Goal: Feedback & Contribution: Submit feedback/report problem

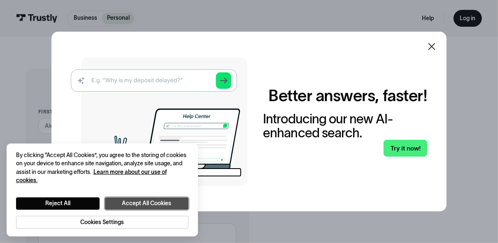
click at [189, 198] on button "Accept All Cookies" at bounding box center [147, 204] width 84 height 12
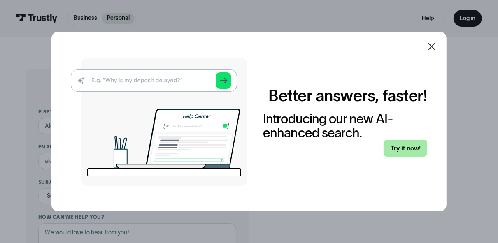
click at [384, 157] on link "Try it now!" at bounding box center [406, 148] width 44 height 17
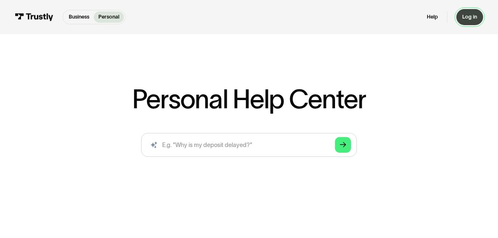
click at [462, 20] on div "Log in" at bounding box center [469, 17] width 15 height 7
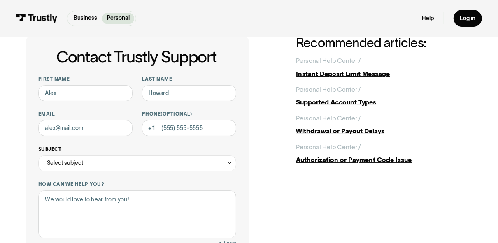
scroll to position [66, 0]
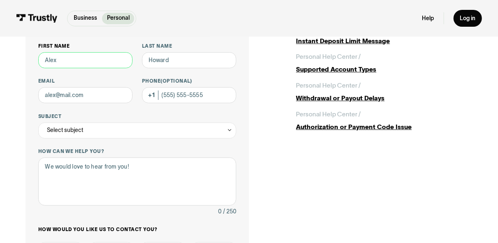
click at [94, 68] on input "First name" at bounding box center [85, 60] width 94 height 16
type input "Tracy"
type input "Nass"
type input "tracyannhintznass@yahoo.com"
type input "(920) 204-8840"
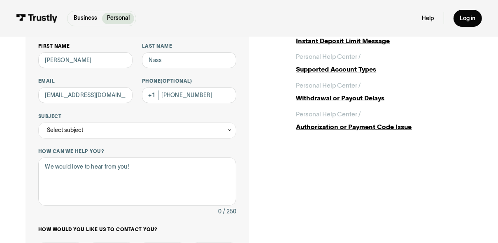
click at [392, 175] on div "Contact Trustly Support First name Tracy Last name Nass Email tracyannhintznass…" at bounding box center [249, 186] width 447 height 367
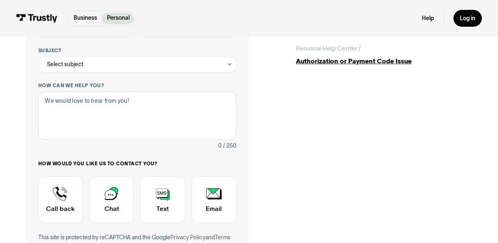
scroll to position [165, 0]
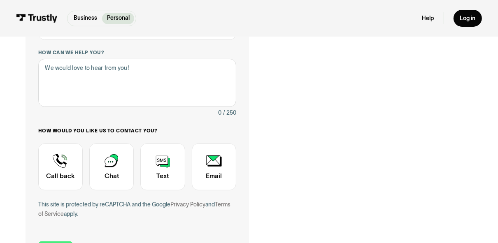
click at [233, 35] on icon "Contact Trustly Support" at bounding box center [230, 31] width 6 height 6
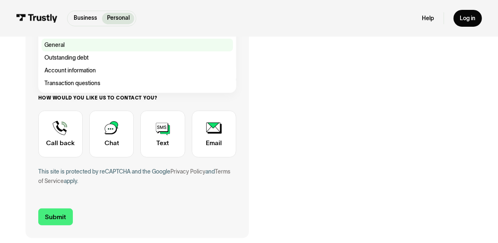
scroll to position [231, 0]
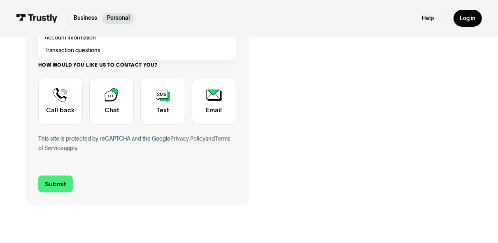
type input "**********"
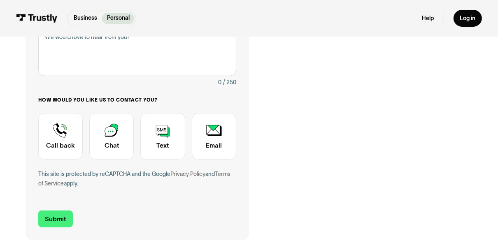
scroll to position [264, 0]
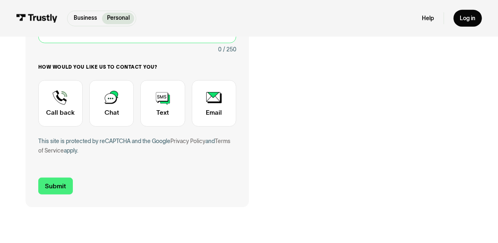
click at [203, 43] on textarea "How can we help you?" at bounding box center [137, 19] width 198 height 48
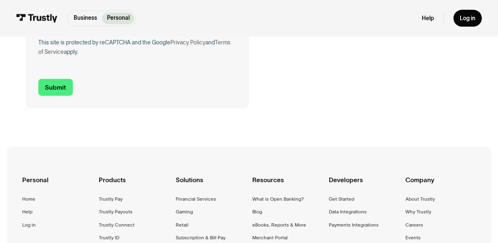
scroll to position [395, 0]
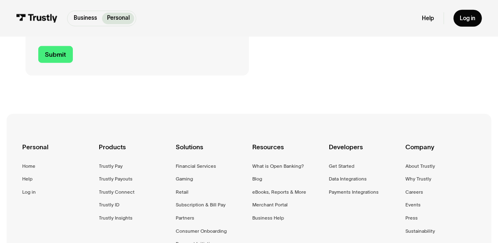
type textarea "trying to redeem from High 5 casino to National Exchange Bank and Trust"
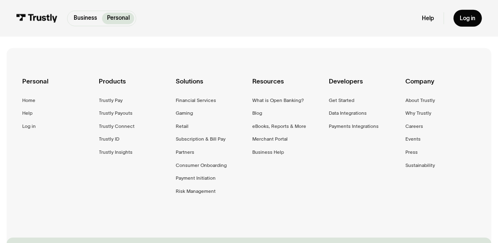
scroll to position [527, 0]
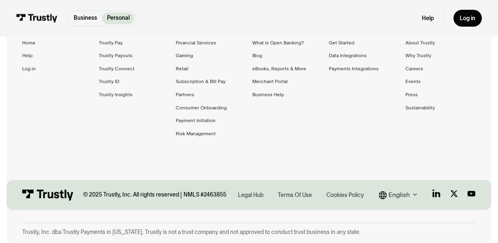
type input "+19202048840"
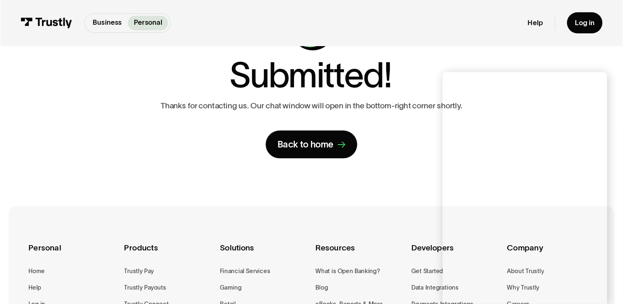
scroll to position [132, 0]
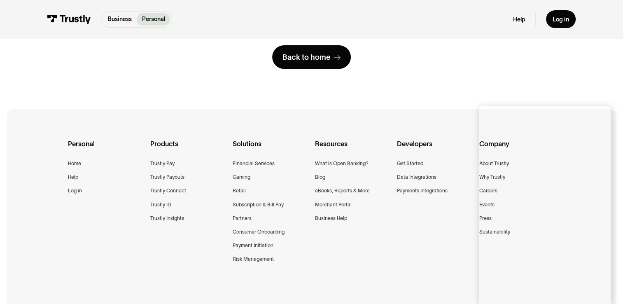
drag, startPoint x: 486, startPoint y: 0, endPoint x: 435, endPoint y: 165, distance: 172.5
click at [435, 103] on div "**********" at bounding box center [312, 5] width 590 height 196
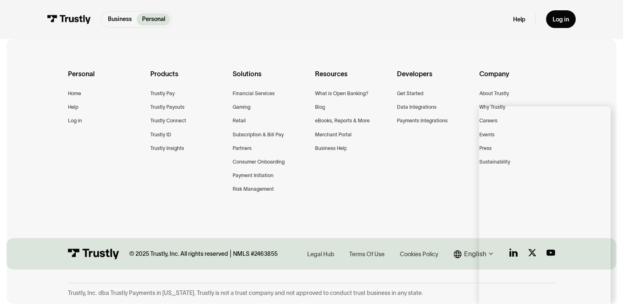
scroll to position [429, 0]
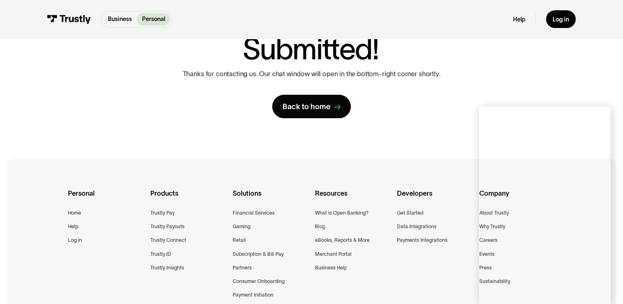
scroll to position [124, 0]
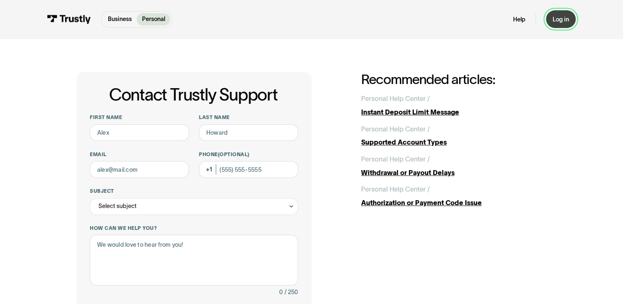
click at [569, 23] on div "Log in" at bounding box center [561, 20] width 16 height 8
click at [288, 39] on div "Business Personal Business Personal Help Log in Business Personal Help Log in" at bounding box center [311, 19] width 529 height 39
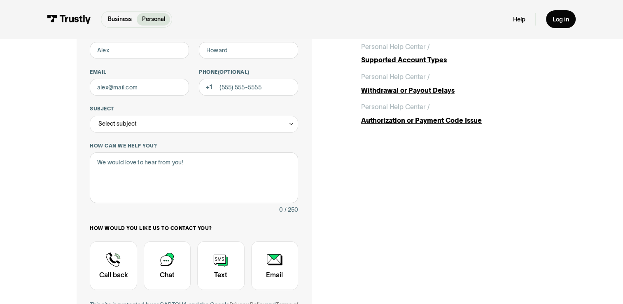
scroll to position [41, 0]
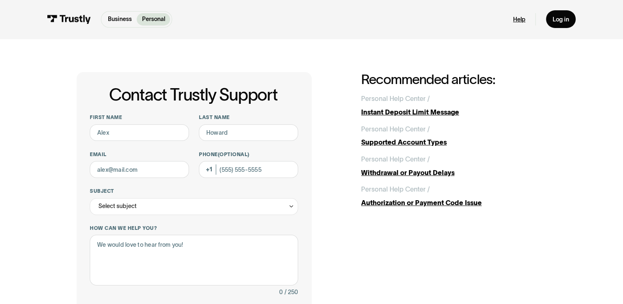
click at [517, 23] on link "Help" at bounding box center [519, 20] width 12 height 8
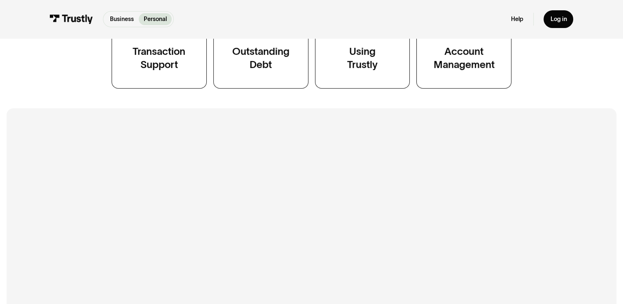
scroll to position [288, 0]
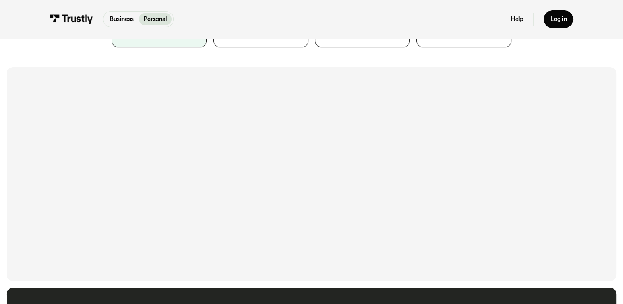
click at [133, 30] on div "Transaction Support" at bounding box center [159, 17] width 53 height 27
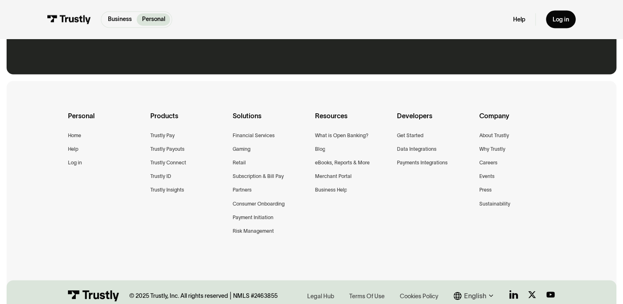
scroll to position [1235, 0]
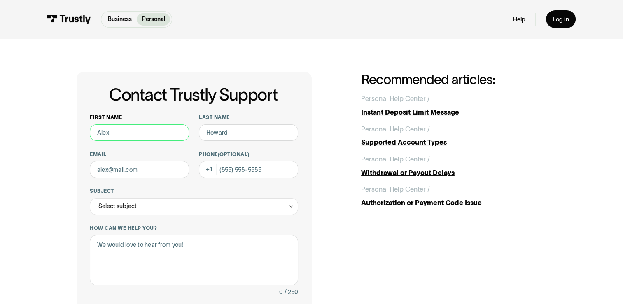
click at [111, 141] on input "First name" at bounding box center [139, 132] width 99 height 17
type input "[PERSON_NAME]"
type input "Nass"
type input "tracyannhintznass@yahoo.com"
type input "(920) 204-8840"
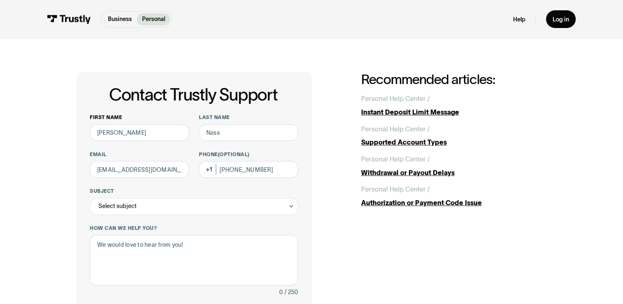
type input "**********"
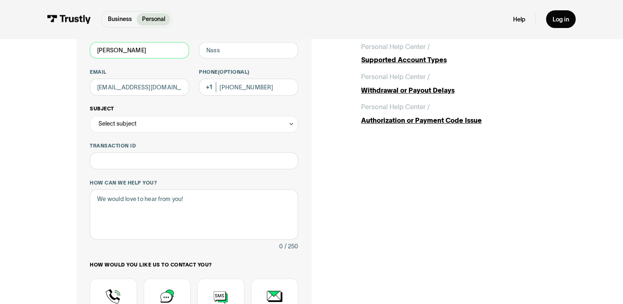
scroll to position [124, 0]
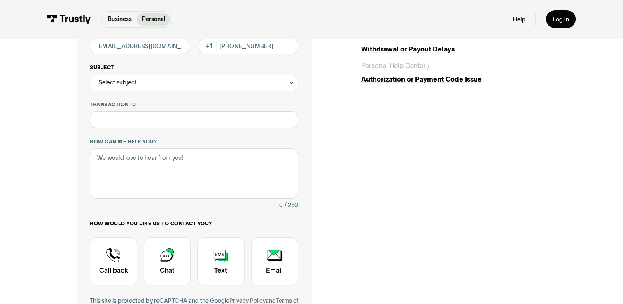
click at [298, 91] on div "Select subject" at bounding box center [194, 83] width 208 height 17
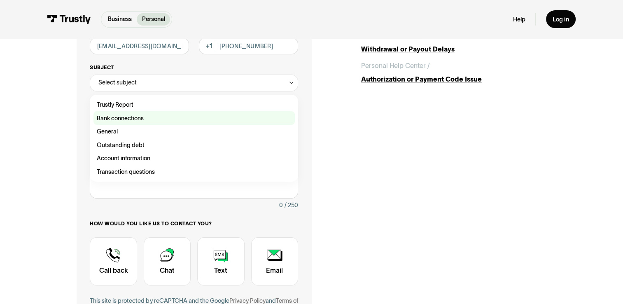
drag, startPoint x: 99, startPoint y: 229, endPoint x: 104, endPoint y: 230, distance: 5.0
click at [99, 125] on div "Contact Trustly Support" at bounding box center [193, 118] width 201 height 14
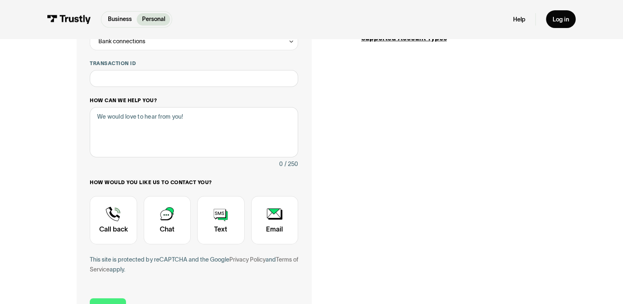
scroll to position [247, 0]
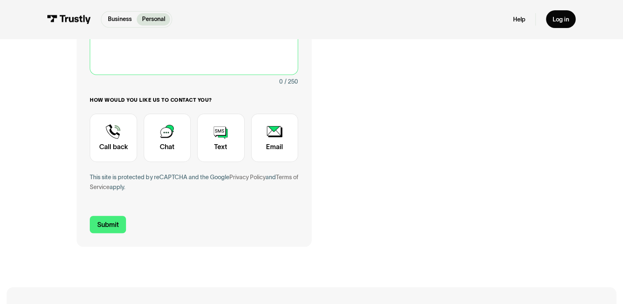
click at [181, 75] on textarea "How can we help you?" at bounding box center [194, 50] width 208 height 50
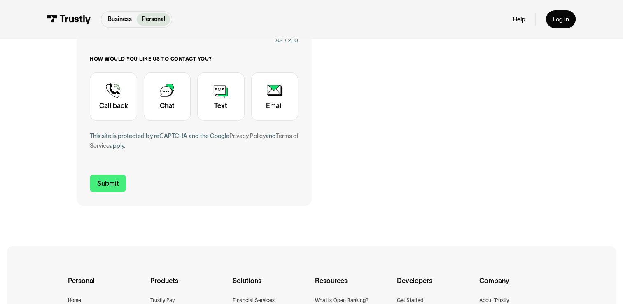
scroll to position [329, 0]
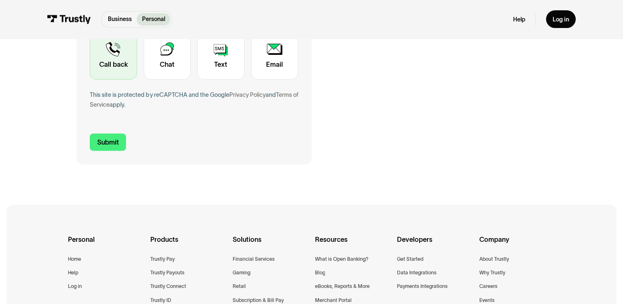
type textarea "Still unable to connect to my bank from your site to redeem my winnings on High…"
click at [90, 79] on div "Contact Trustly Support" at bounding box center [113, 55] width 47 height 48
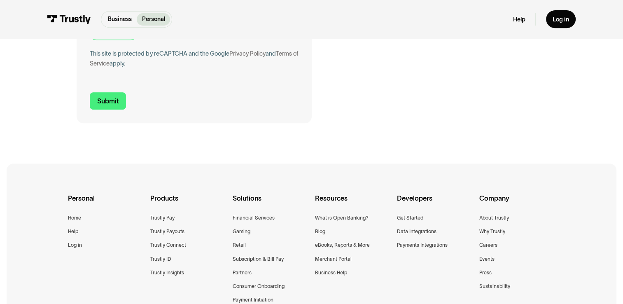
scroll to position [494, 0]
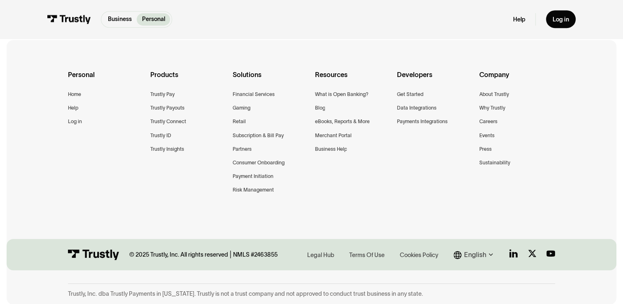
type input "+19202048840"
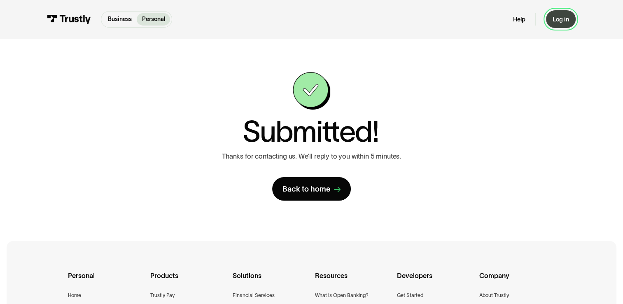
click at [569, 23] on div "Log in" at bounding box center [561, 20] width 16 height 8
